Goal: Entertainment & Leisure: Consume media (video, audio)

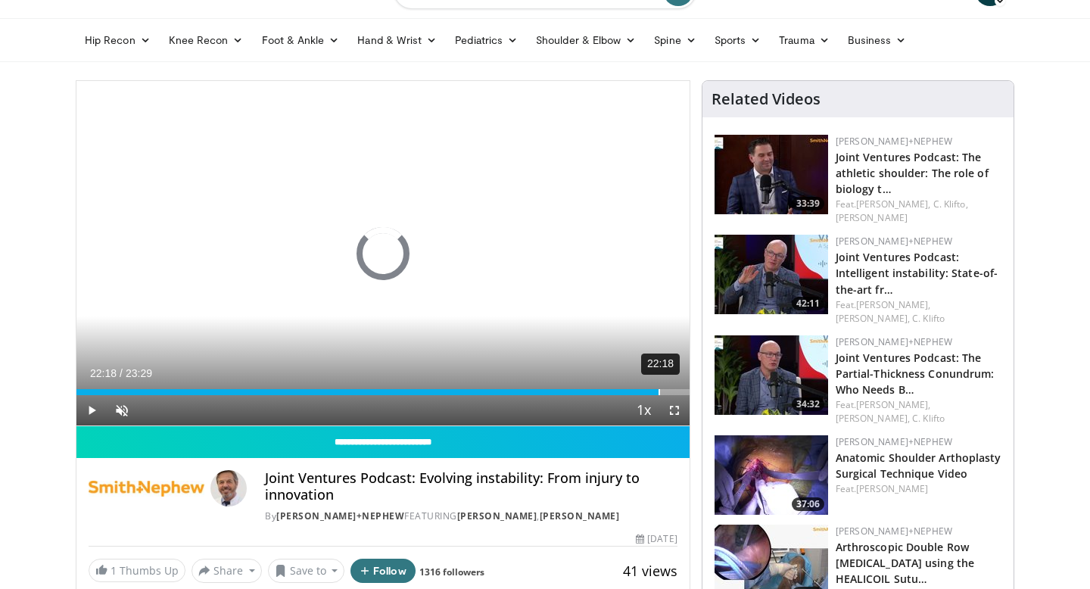
click at [658, 391] on div "22:18" at bounding box center [659, 392] width 2 height 6
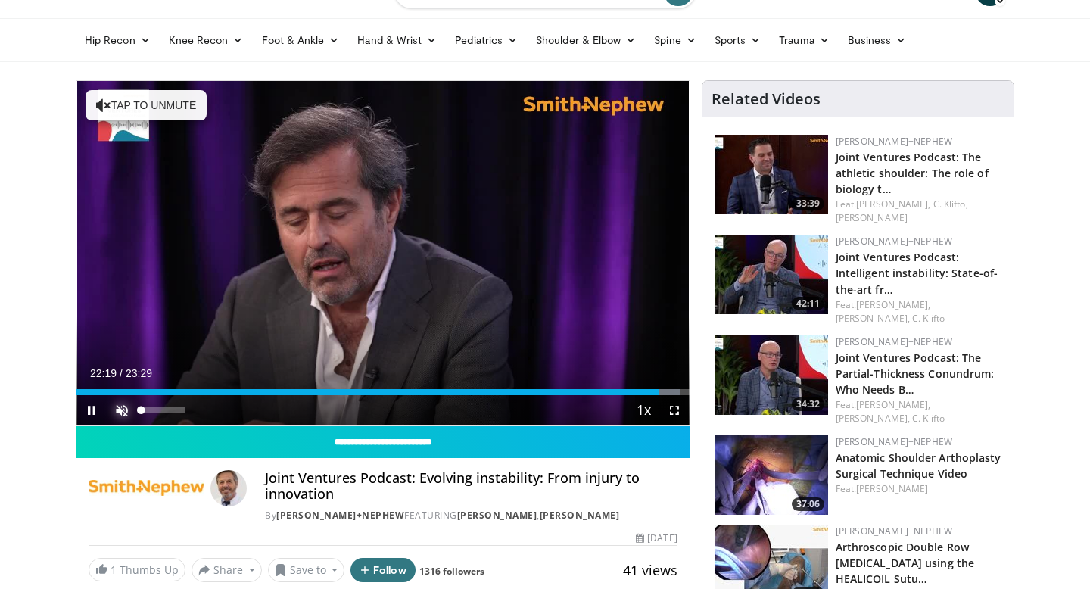
click at [129, 409] on span "Video Player" at bounding box center [122, 410] width 30 height 30
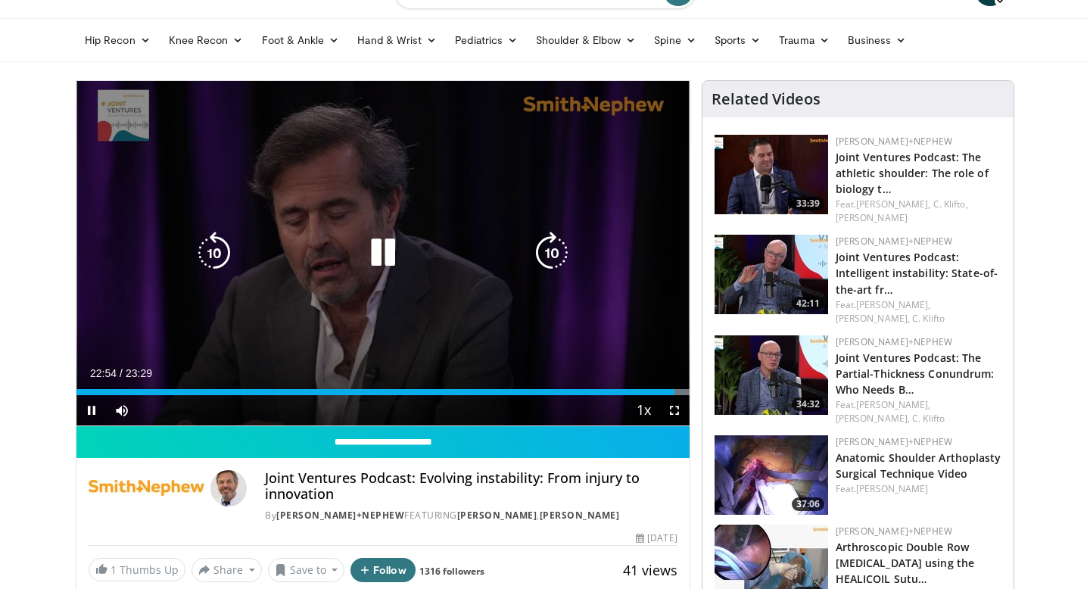
click at [223, 255] on icon "Video Player" at bounding box center [214, 253] width 42 height 42
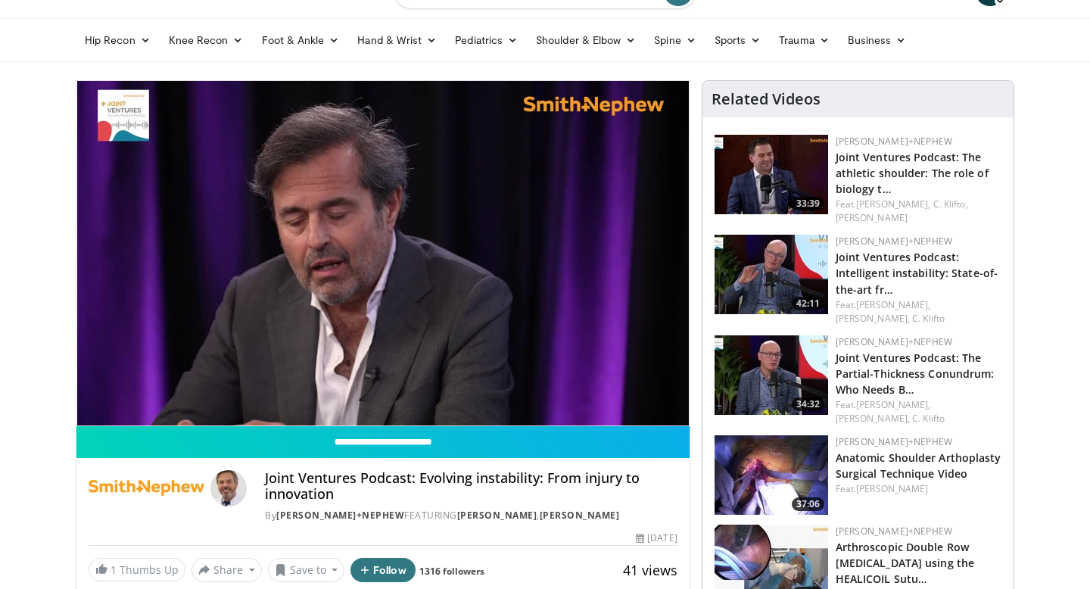
click at [173, 482] on img at bounding box center [147, 488] width 116 height 36
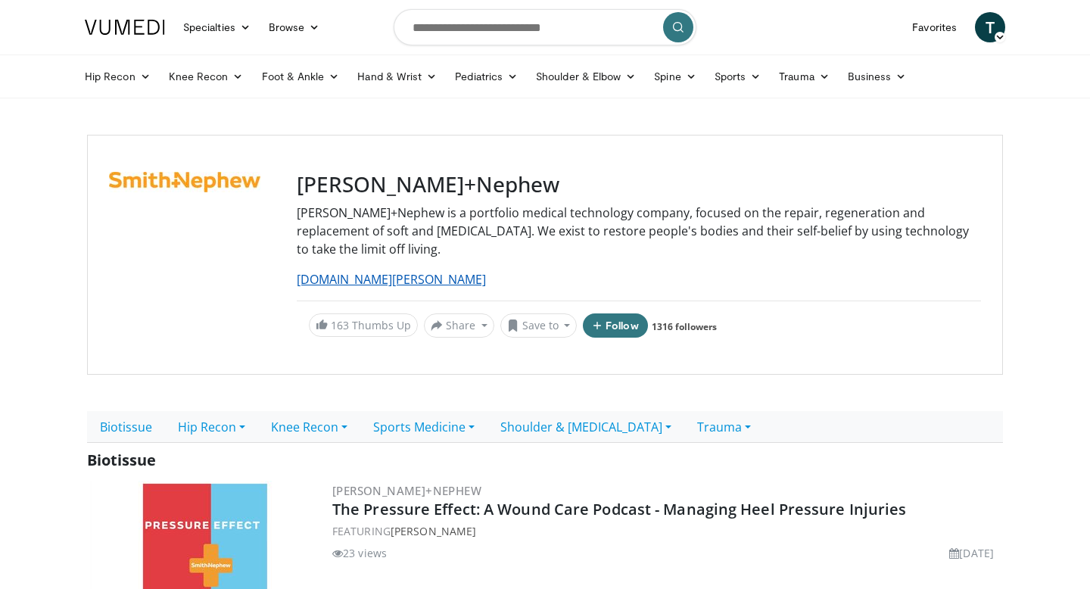
click at [386, 271] on link "[DOMAIN_NAME][PERSON_NAME]" at bounding box center [391, 279] width 189 height 17
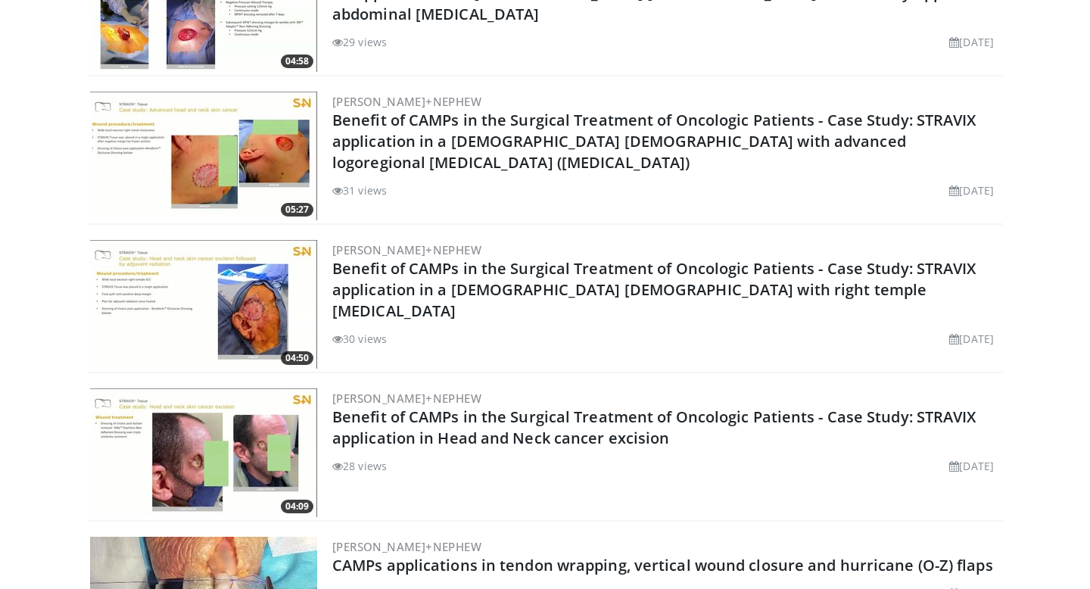
scroll to position [1581, 0]
